Goal: Download file/media

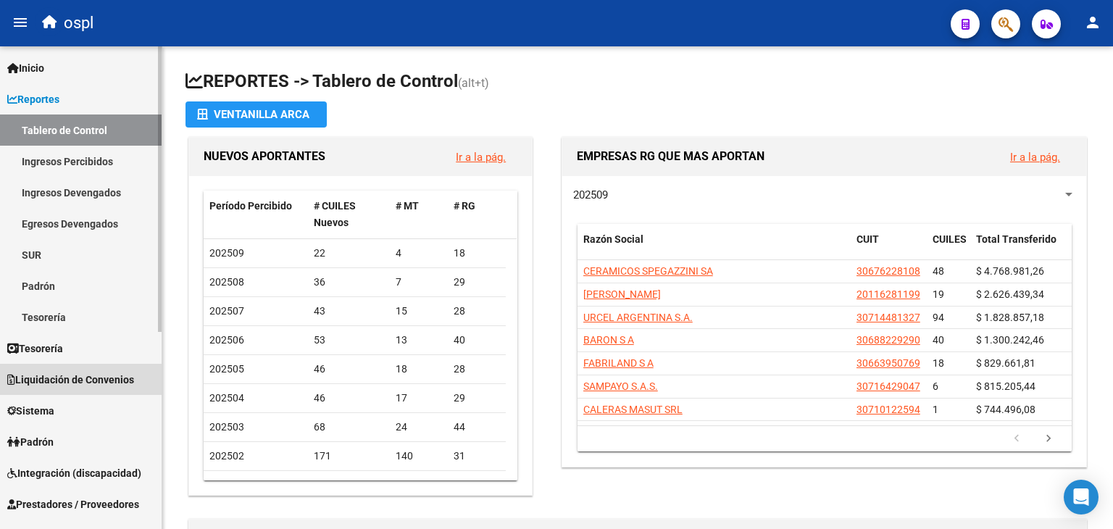
click at [67, 389] on link "Liquidación de Convenios" at bounding box center [81, 379] width 162 height 31
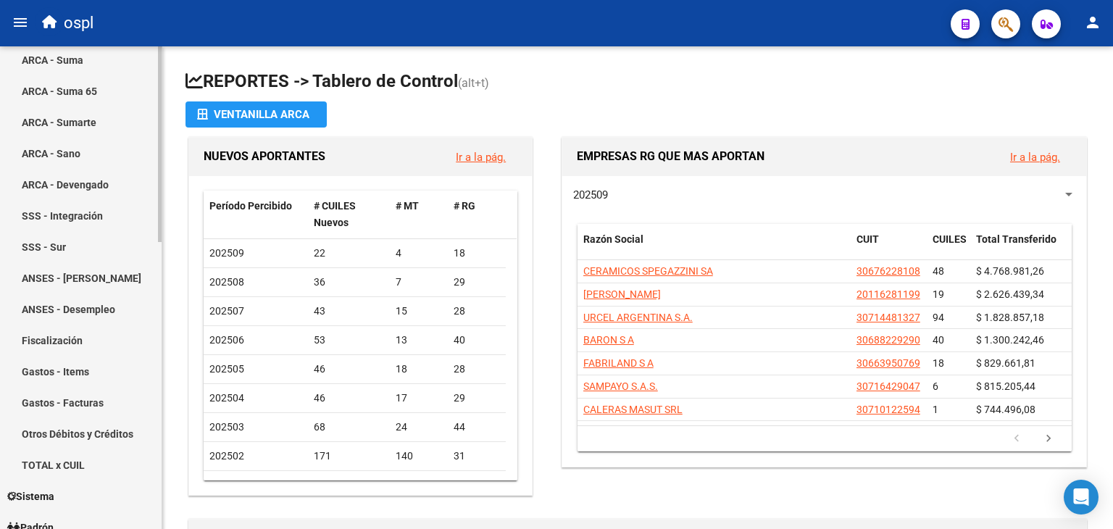
scroll to position [567, 0]
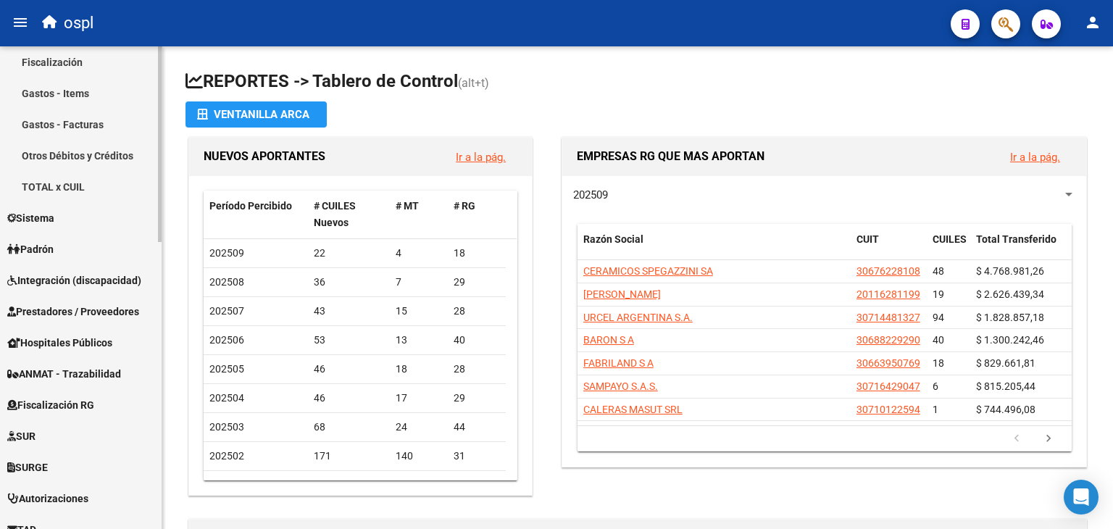
click at [108, 304] on span "Prestadores / Proveedores" at bounding box center [73, 312] width 132 height 16
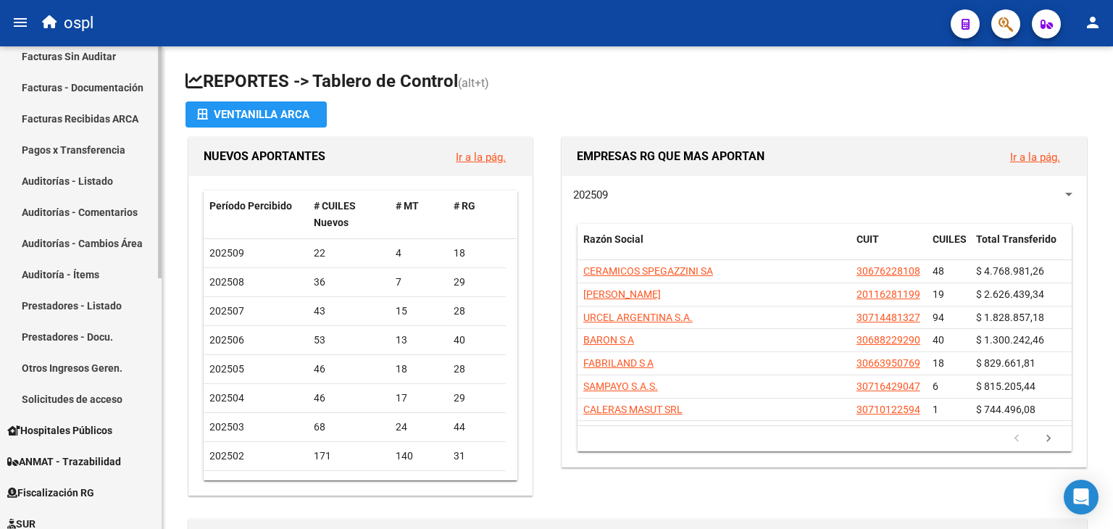
scroll to position [202, 0]
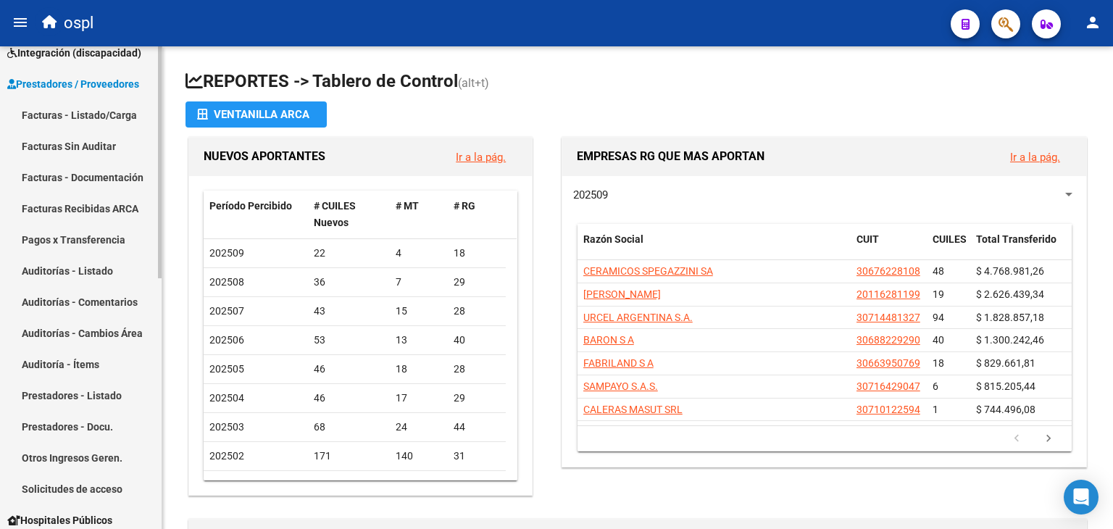
click at [96, 111] on link "Facturas - Listado/Carga" at bounding box center [81, 114] width 162 height 31
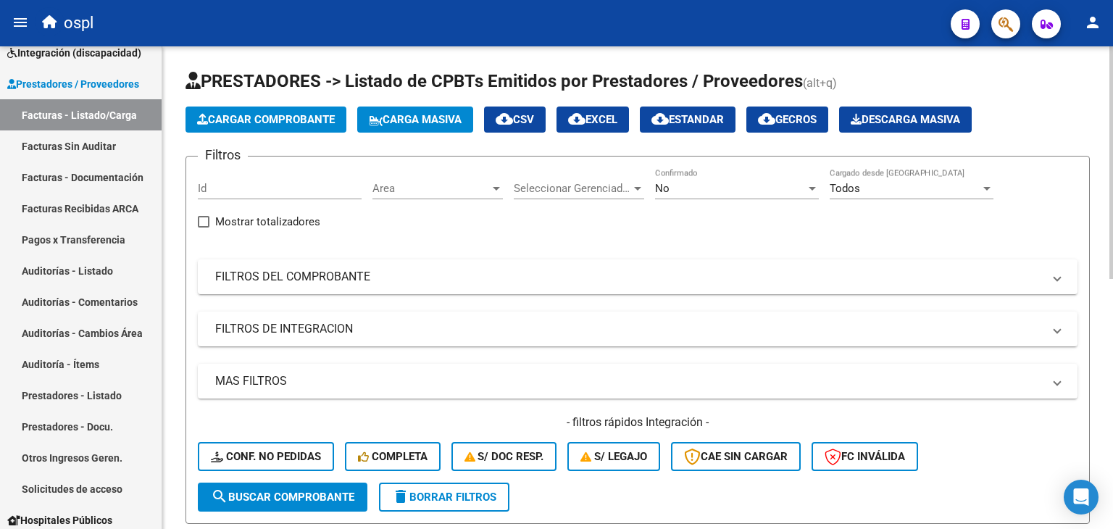
click at [730, 193] on div "No" at bounding box center [730, 188] width 151 height 13
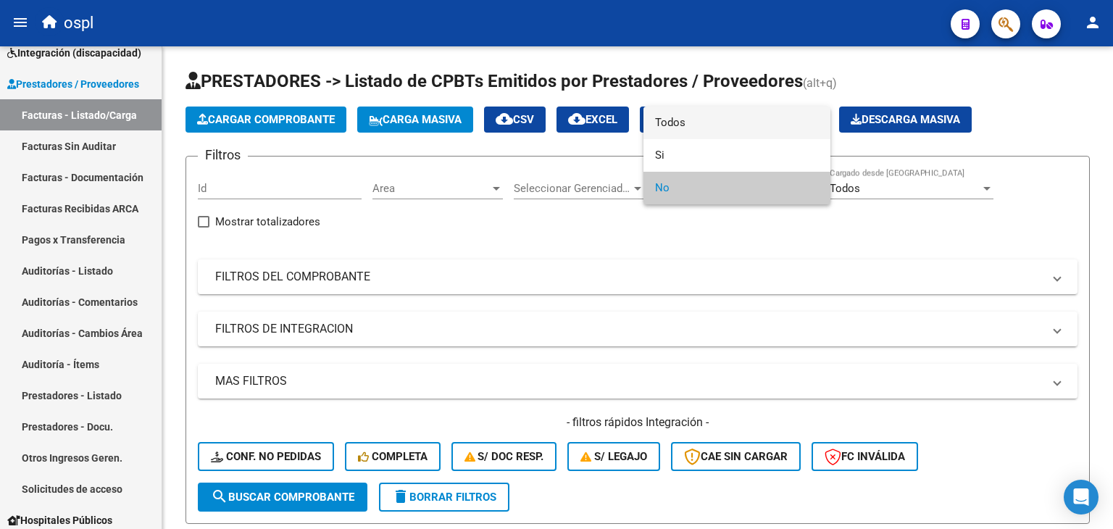
click at [711, 130] on span "Todos" at bounding box center [737, 123] width 164 height 33
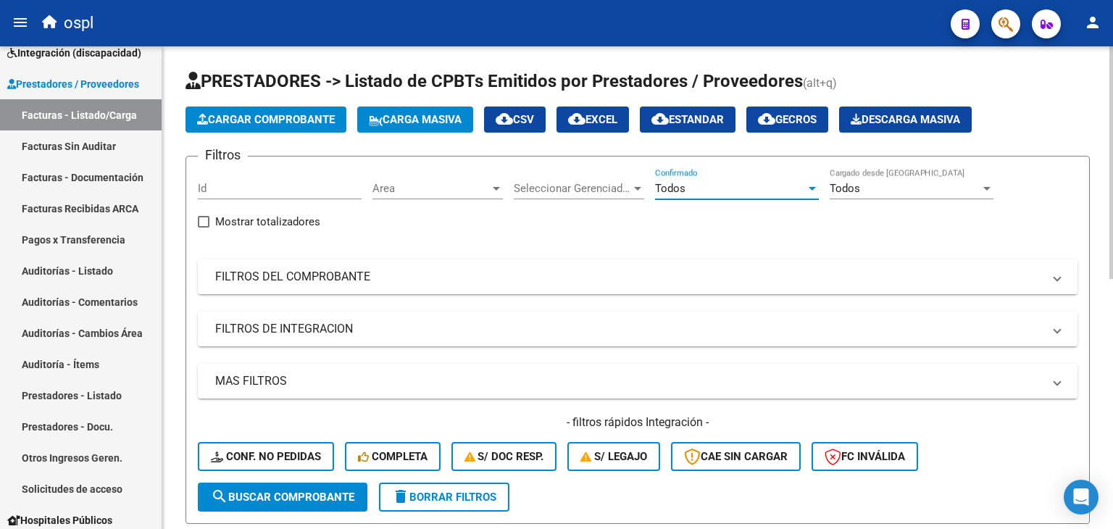
click at [772, 275] on mat-panel-title "FILTROS DEL COMPROBANTE" at bounding box center [628, 277] width 827 height 16
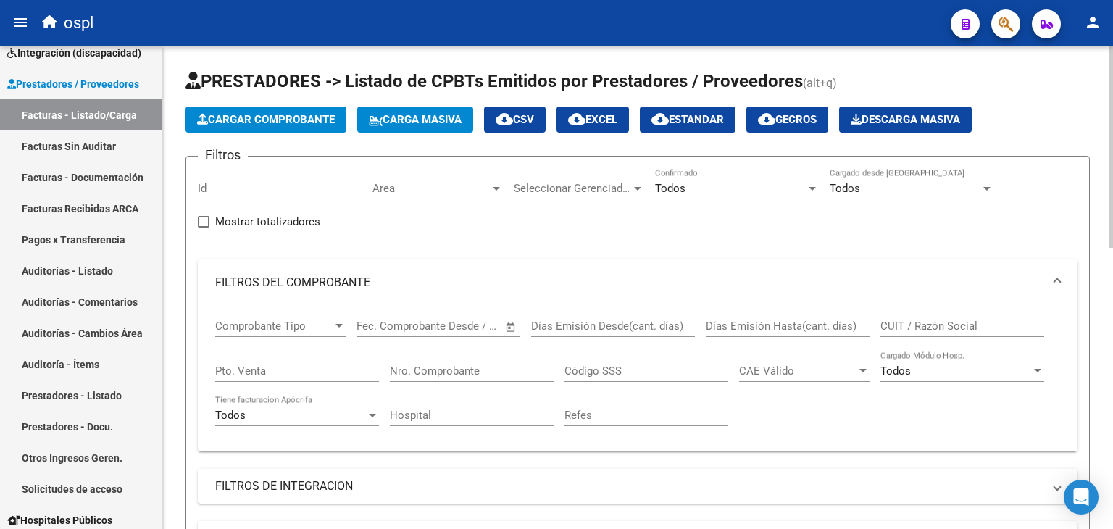
click at [924, 328] on input "CUIT / Razón Social" at bounding box center [962, 326] width 164 height 13
paste input "23247699864"
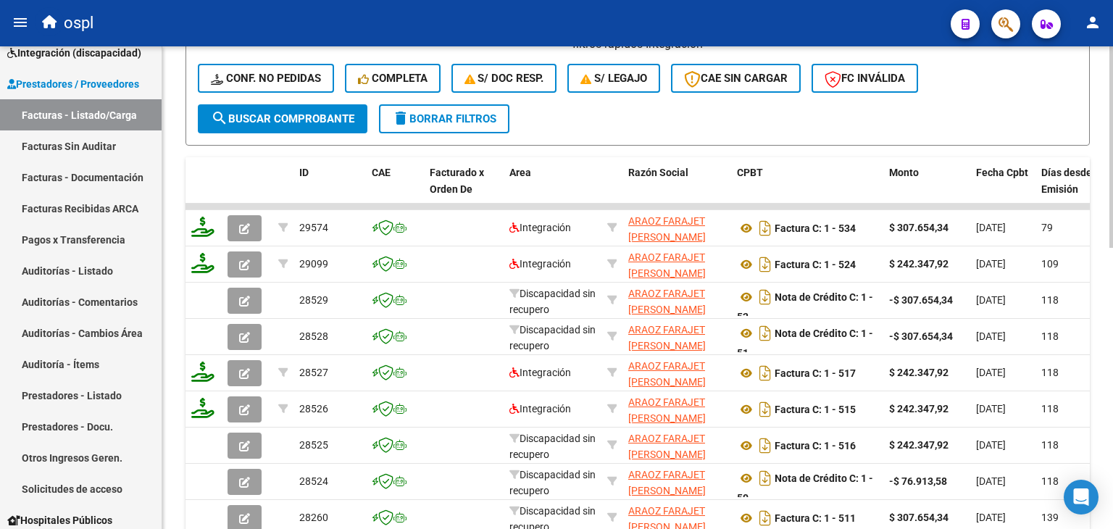
scroll to position [675, 0]
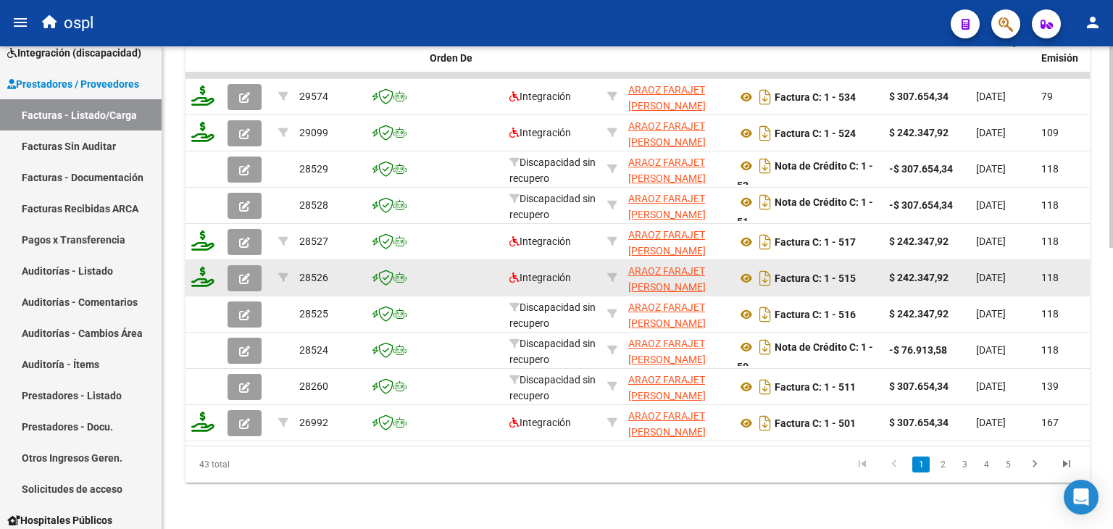
type input "23247699864"
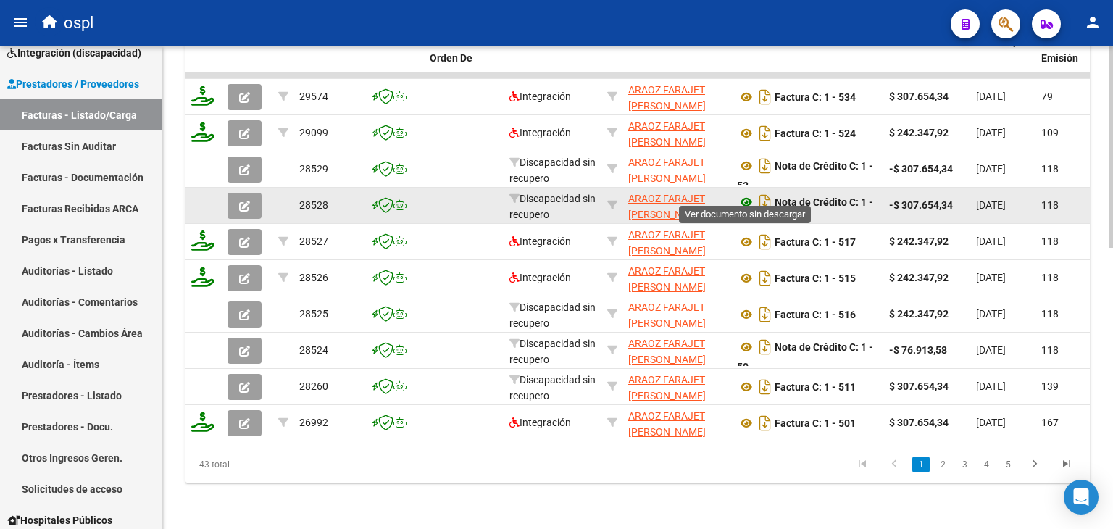
click at [741, 193] on icon at bounding box center [746, 201] width 19 height 17
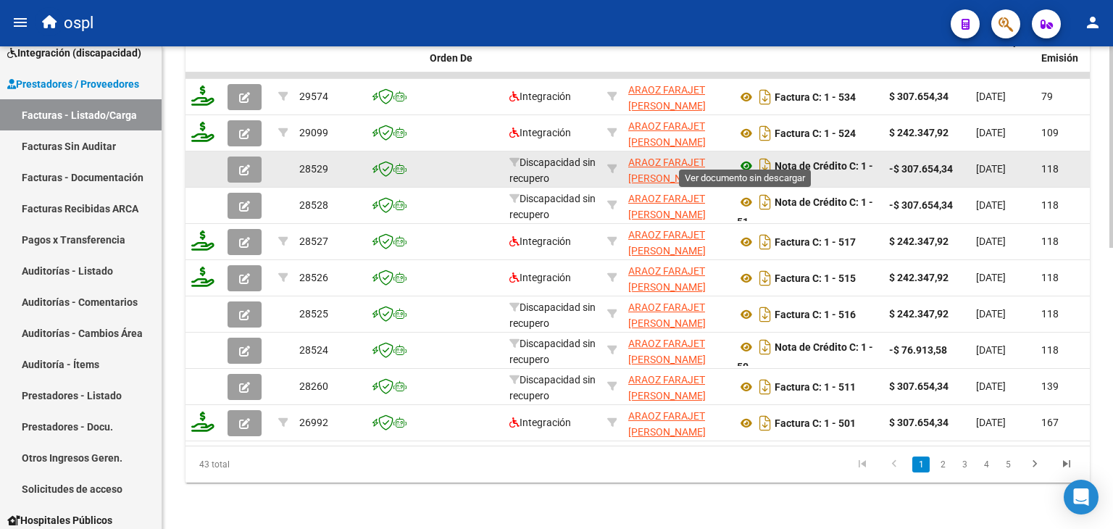
click at [742, 157] on icon at bounding box center [746, 165] width 19 height 17
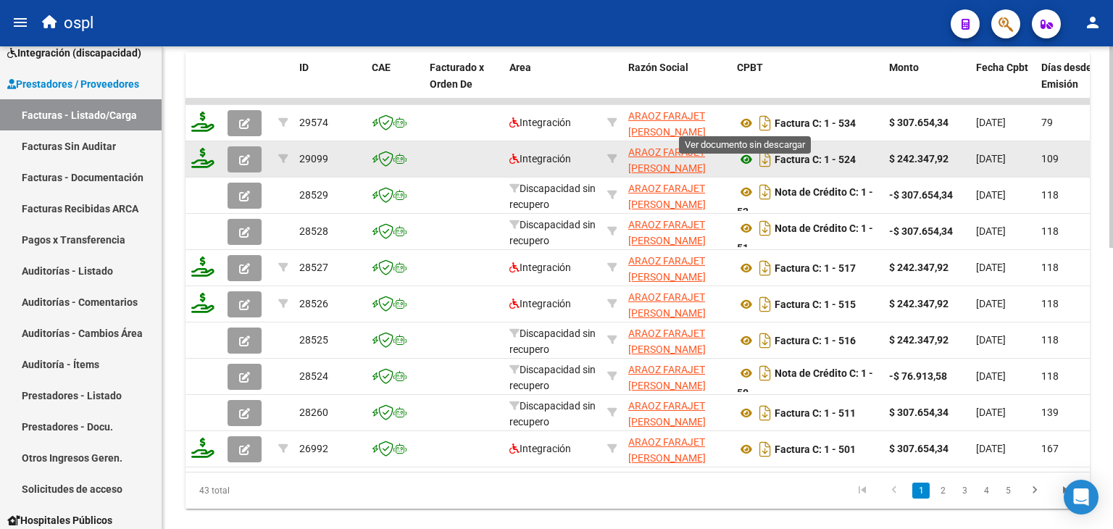
scroll to position [634, 0]
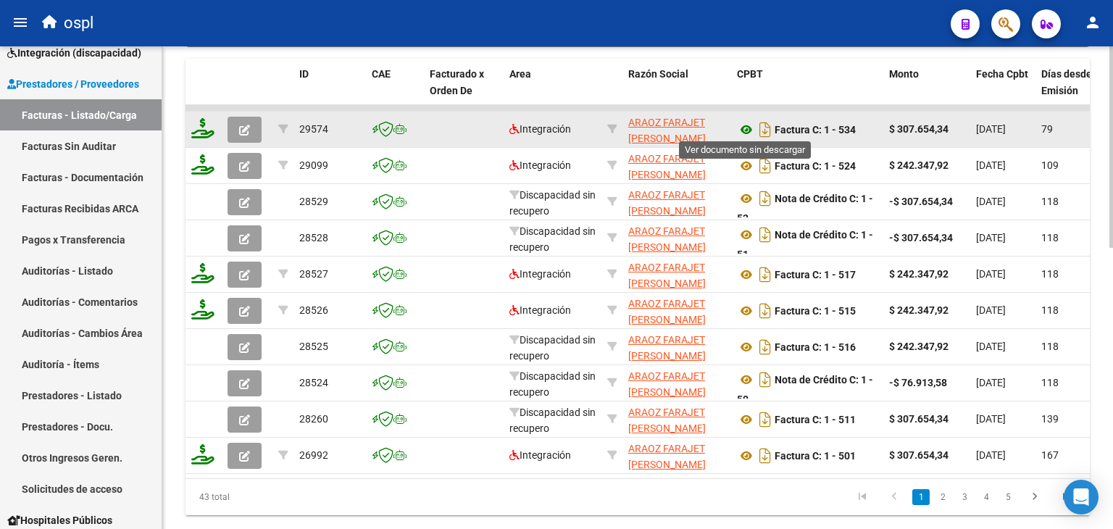
click at [748, 122] on icon at bounding box center [746, 129] width 19 height 17
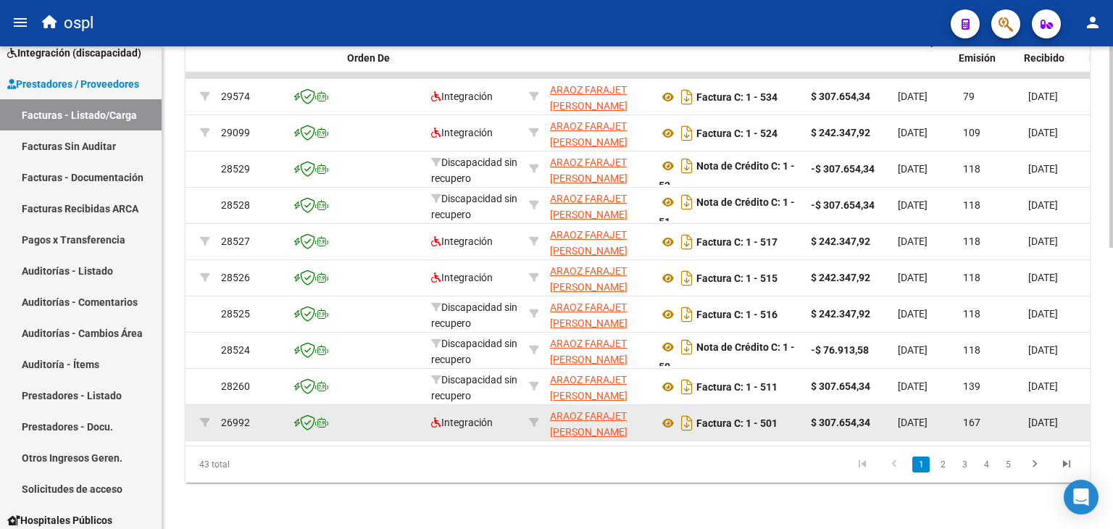
scroll to position [0, 72]
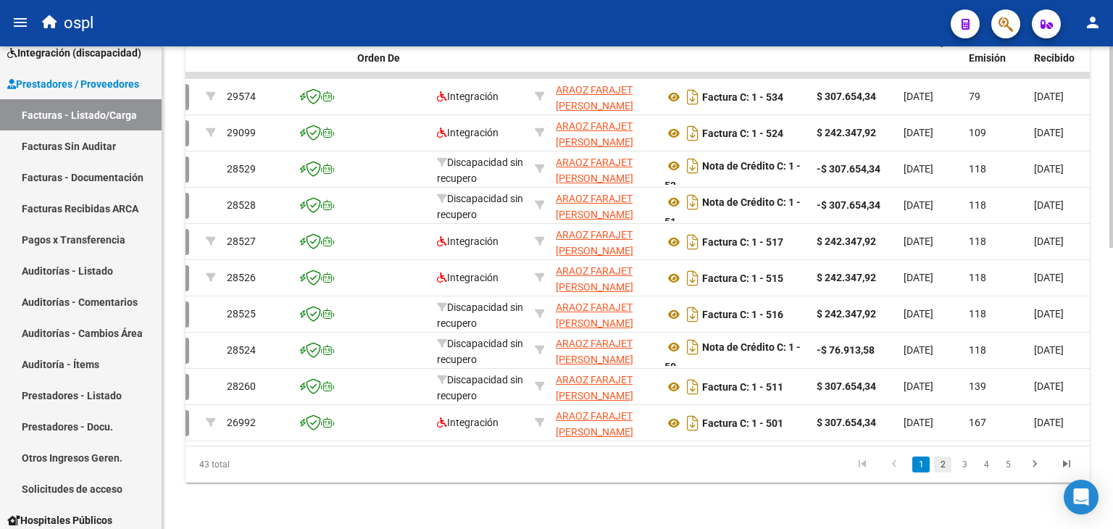
click at [948, 472] on link "2" at bounding box center [942, 464] width 17 height 16
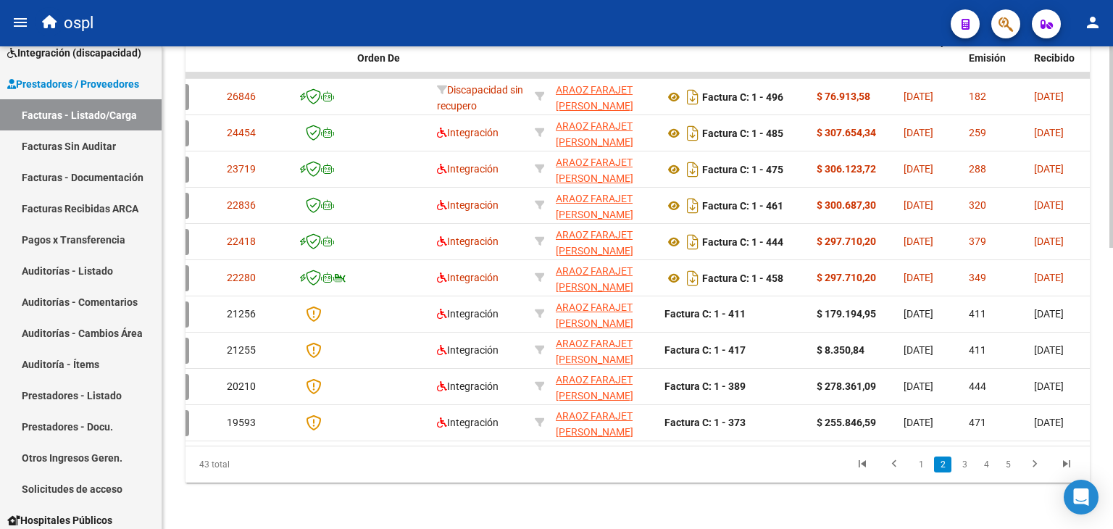
click at [909, 462] on li at bounding box center [894, 464] width 32 height 25
click at [918, 464] on link "1" at bounding box center [920, 464] width 17 height 16
